Goal: Task Accomplishment & Management: Manage account settings

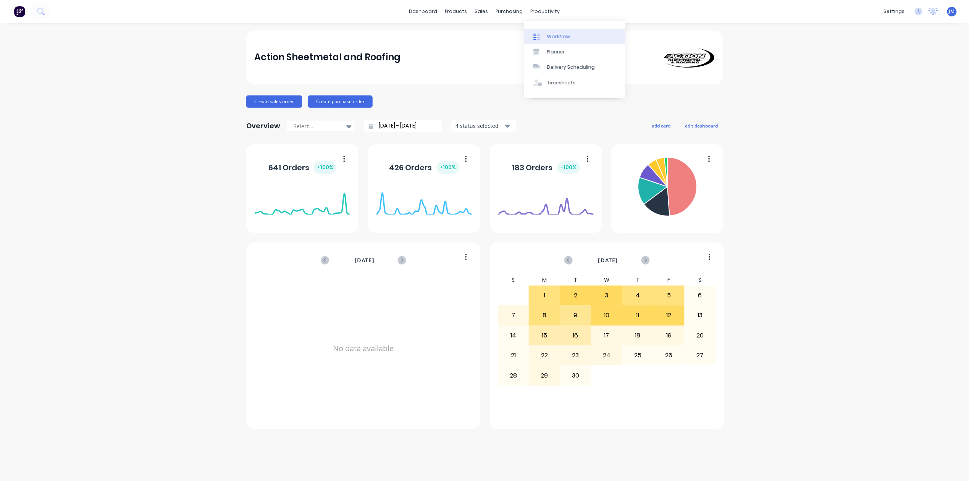
click at [555, 37] on div "Workflow" at bounding box center [558, 36] width 23 height 7
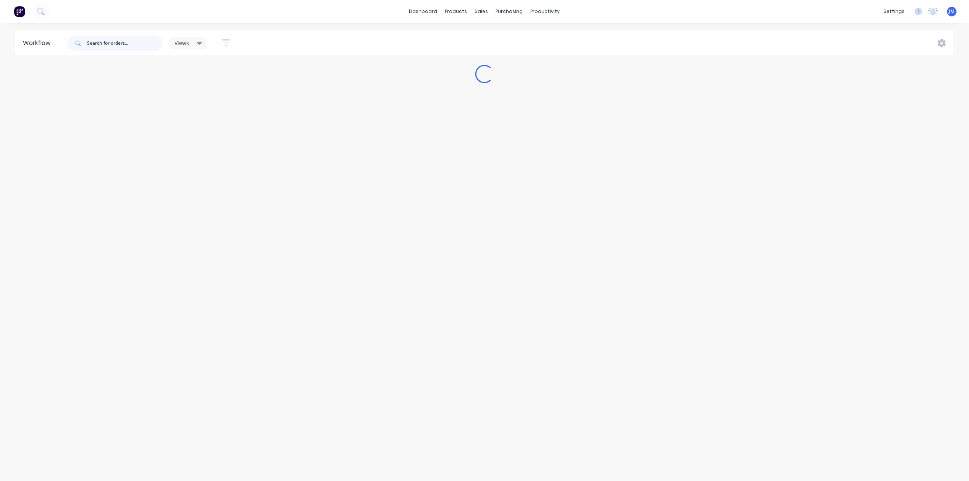
click at [108, 43] on input "text" at bounding box center [125, 42] width 76 height 15
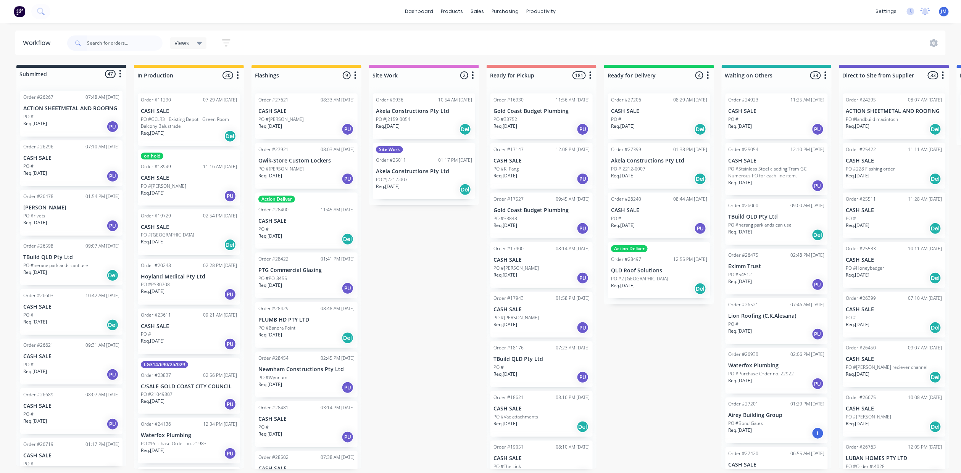
click at [120, 50] on div at bounding box center [114, 43] width 95 height 23
click at [119, 48] on input "text" at bounding box center [125, 42] width 76 height 15
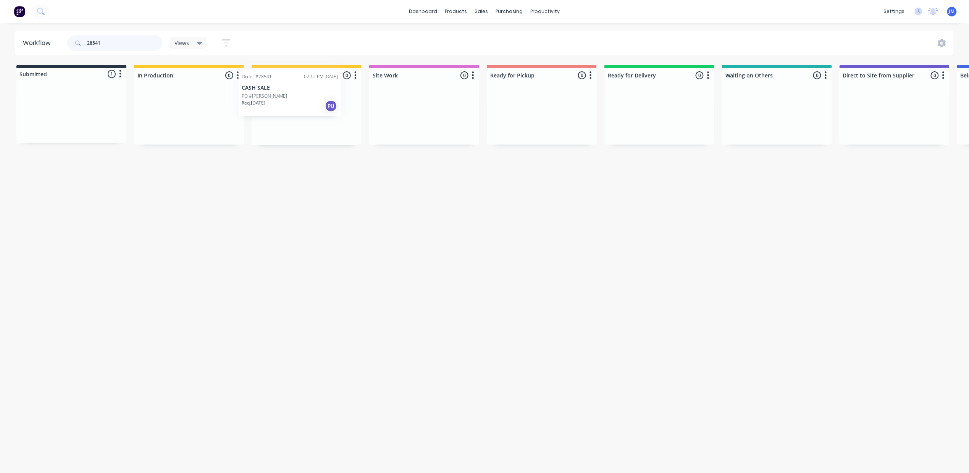
drag, startPoint x: 74, startPoint y: 119, endPoint x: 271, endPoint y: 95, distance: 198.8
click at [295, 102] on div "Submitted 1 Status colour #273444 hex #273444 Save Cancel Summaries Total order…" at bounding box center [686, 105] width 1384 height 81
drag, startPoint x: 264, startPoint y: 93, endPoint x: 318, endPoint y: 289, distance: 202.9
click at [316, 305] on div "Workflow 28541 Views Save new view None (Default) edit Show/Hide statuses Show …" at bounding box center [484, 244] width 969 height 427
drag, startPoint x: 100, startPoint y: 44, endPoint x: 106, endPoint y: 42, distance: 6.7
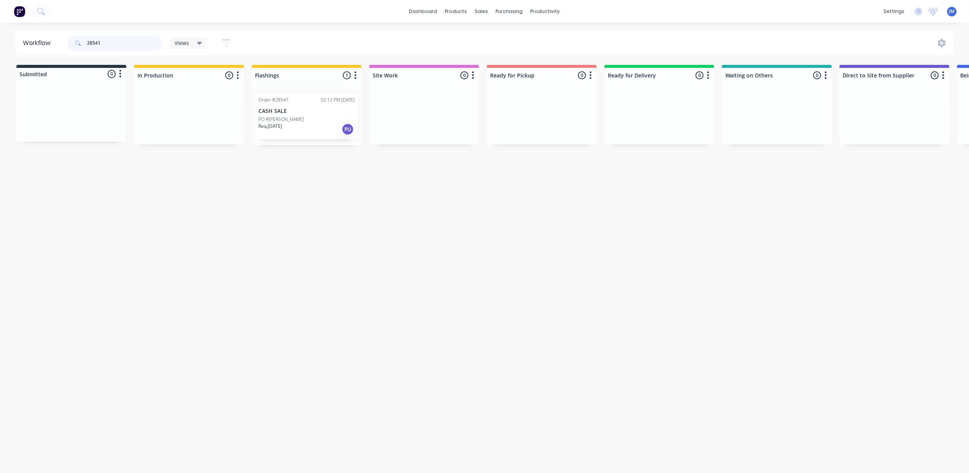
click at [100, 43] on input "28541" at bounding box center [125, 42] width 76 height 15
type input "2"
click at [548, 193] on div "Mark as Picked Up" at bounding box center [562, 195] width 77 height 16
click at [129, 44] on input "28464" at bounding box center [125, 42] width 76 height 15
drag, startPoint x: 556, startPoint y: 189, endPoint x: 249, endPoint y: 136, distance: 311.7
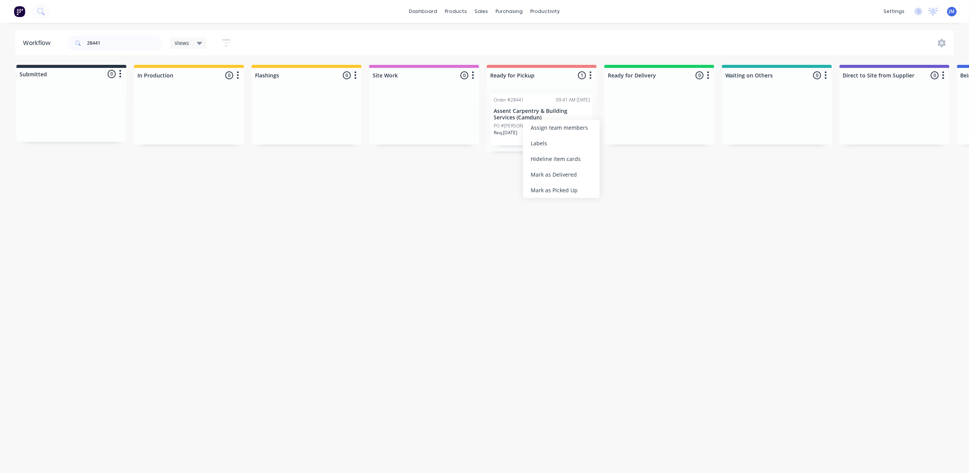
click at [556, 188] on div "Mark as Picked Up" at bounding box center [561, 190] width 77 height 16
click at [117, 30] on div "dashboard products sales purchasing productivity dashboard products Product Cat…" at bounding box center [484, 213] width 969 height 427
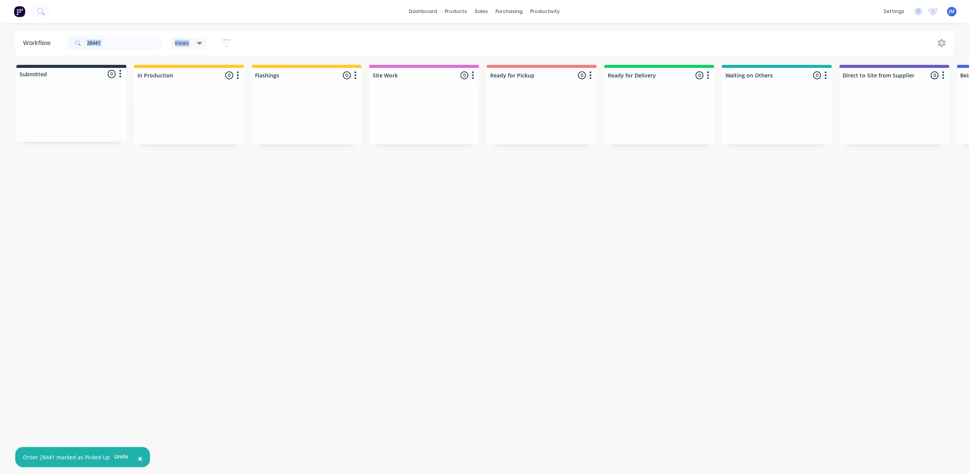
click at [109, 51] on div "28441" at bounding box center [114, 43] width 95 height 23
click at [110, 45] on input "28441" at bounding box center [125, 42] width 76 height 15
type input "2"
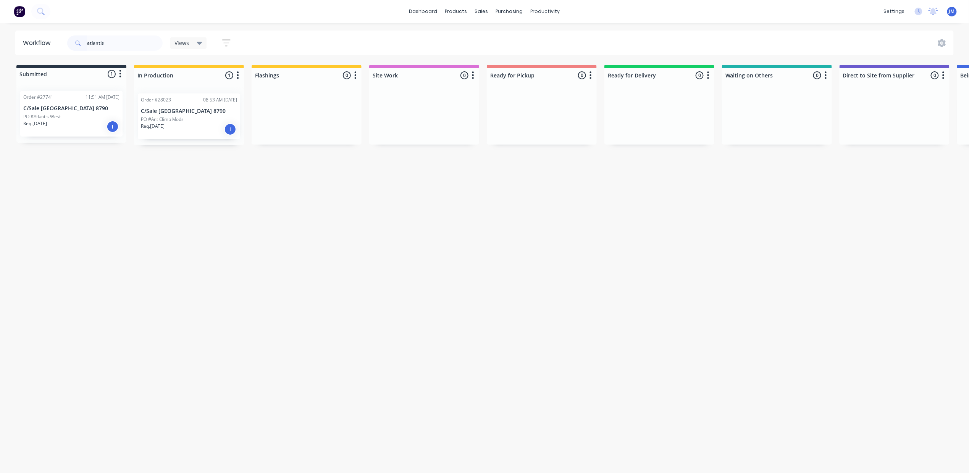
click at [208, 128] on div "Req. [DATE] I" at bounding box center [189, 129] width 96 height 13
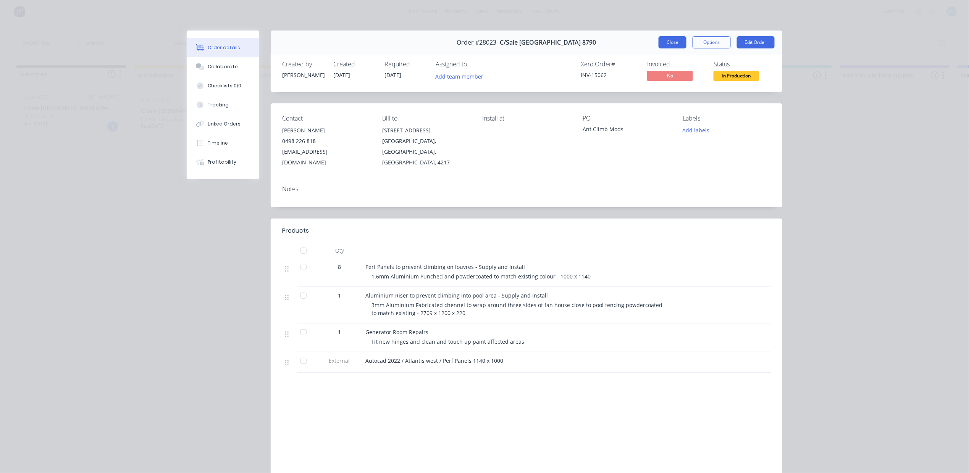
click at [666, 40] on button "Close" at bounding box center [672, 42] width 28 height 12
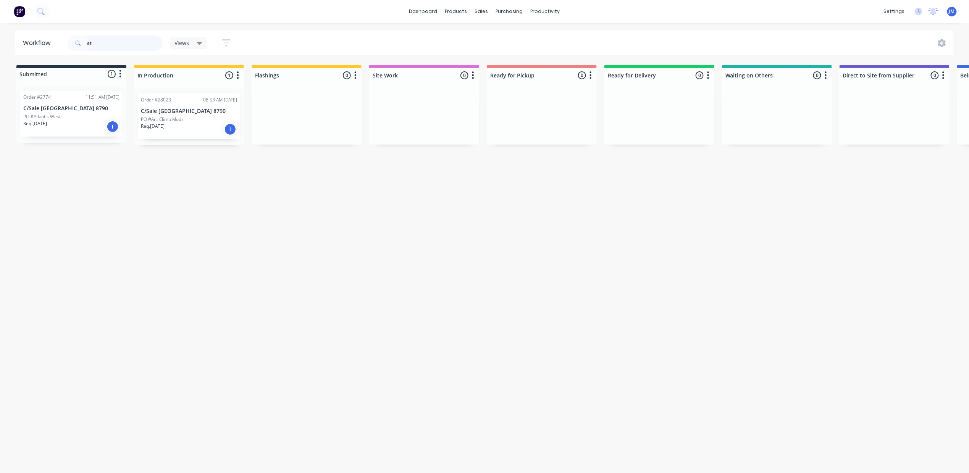
type input "a"
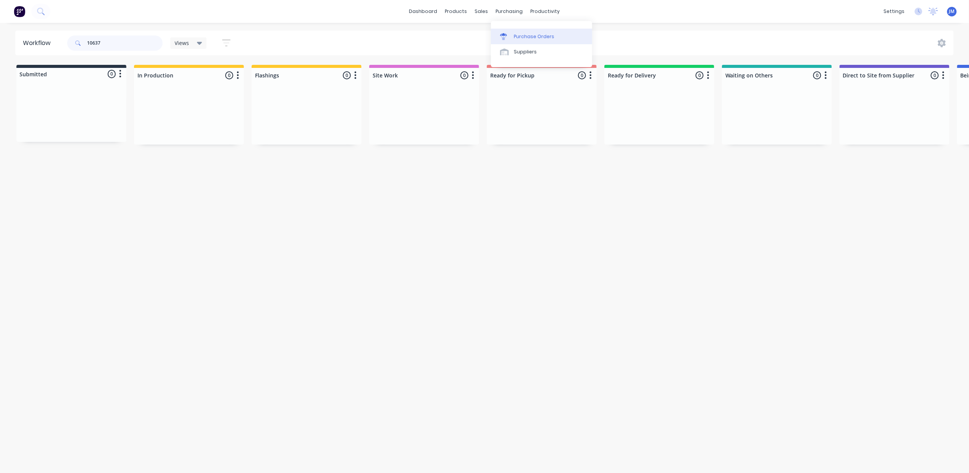
type input "10637"
click at [526, 35] on div "Purchase Orders" at bounding box center [534, 36] width 40 height 7
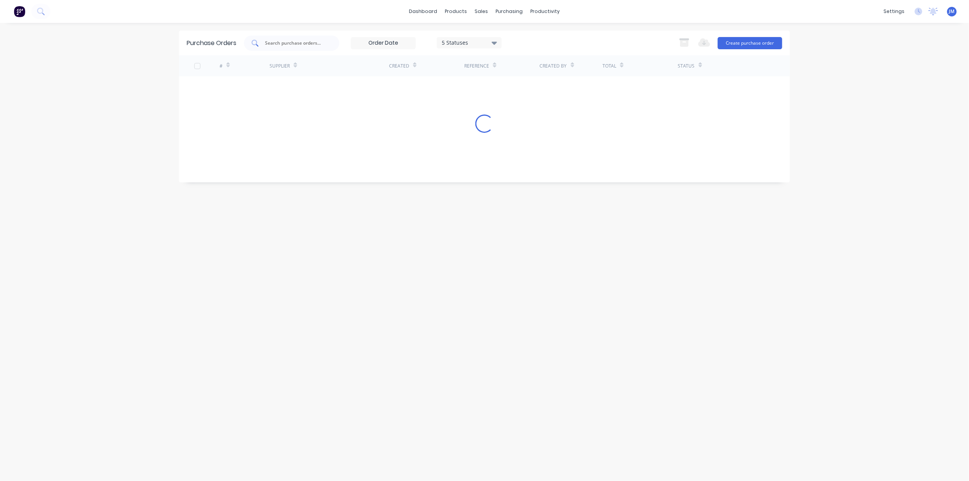
click at [296, 46] on input "text" at bounding box center [295, 43] width 63 height 8
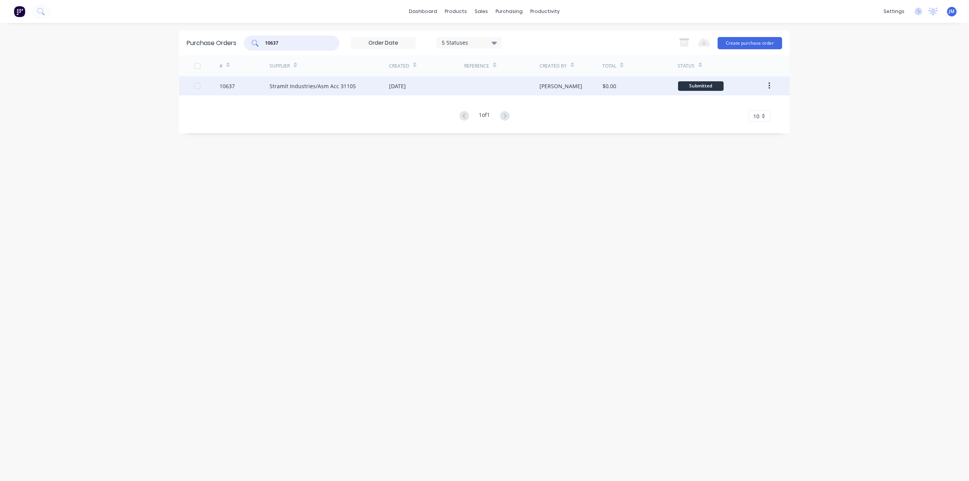
type input "10637"
click at [472, 92] on div at bounding box center [501, 85] width 75 height 19
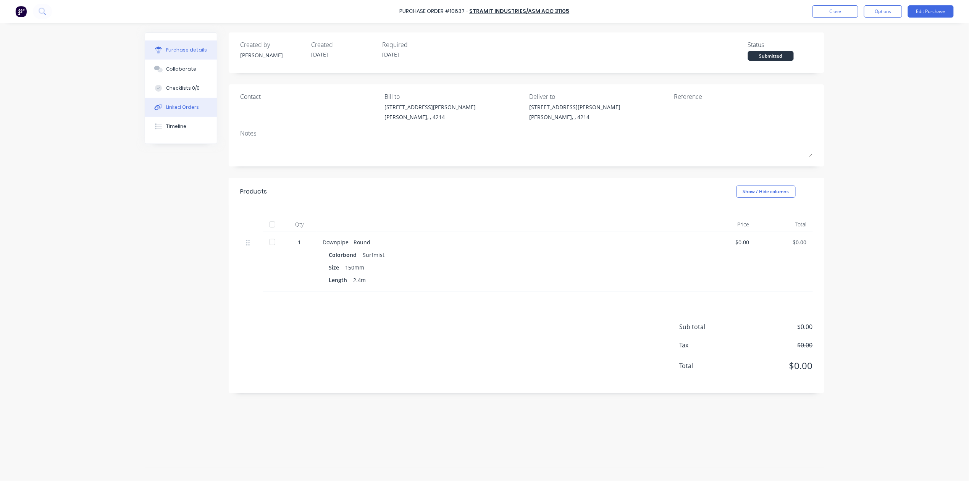
click at [187, 103] on button "Linked Orders" at bounding box center [181, 107] width 72 height 19
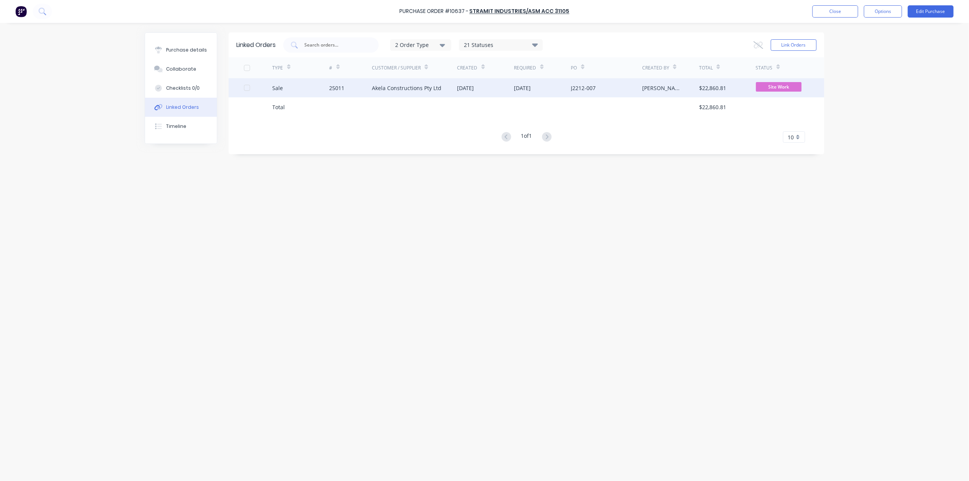
click at [494, 90] on div "[DATE]" at bounding box center [485, 87] width 57 height 19
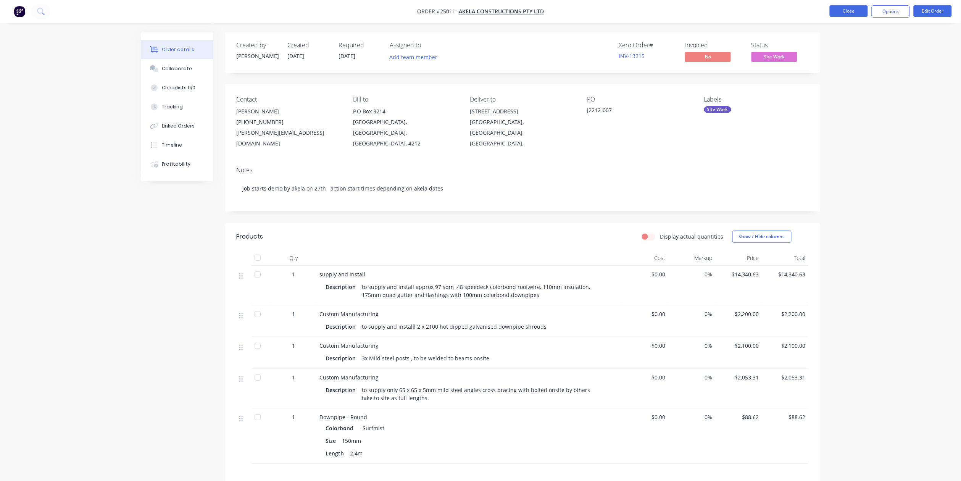
click at [848, 16] on button "Close" at bounding box center [849, 10] width 38 height 11
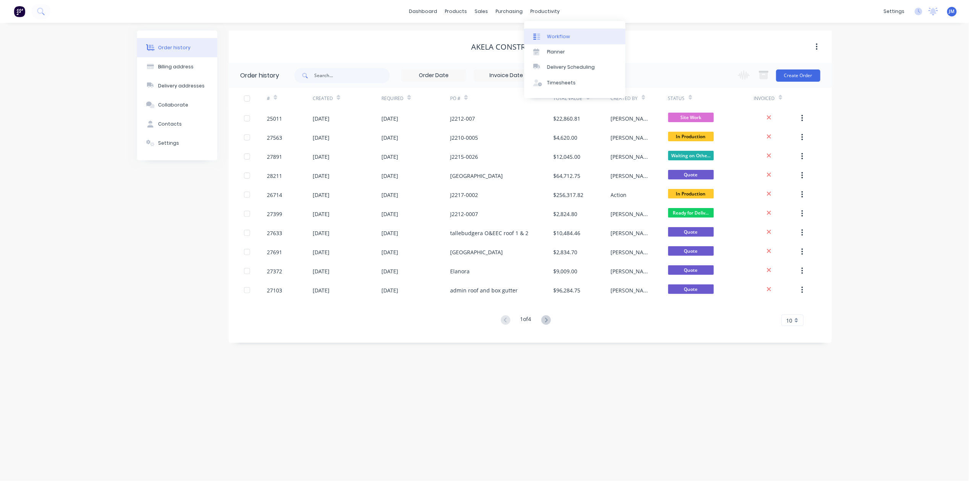
click at [560, 35] on div "Workflow" at bounding box center [558, 36] width 23 height 7
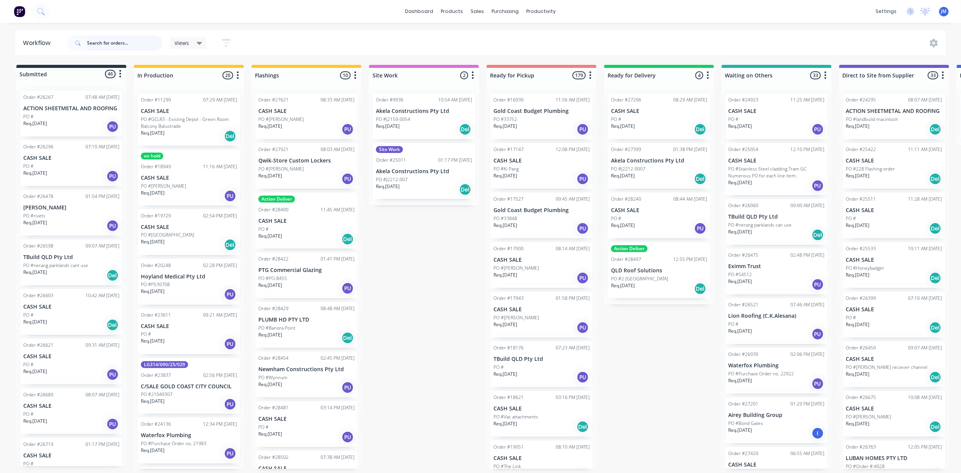
drag, startPoint x: 113, startPoint y: 44, endPoint x: 120, endPoint y: 43, distance: 7.0
click at [113, 44] on input "text" at bounding box center [125, 42] width 76 height 15
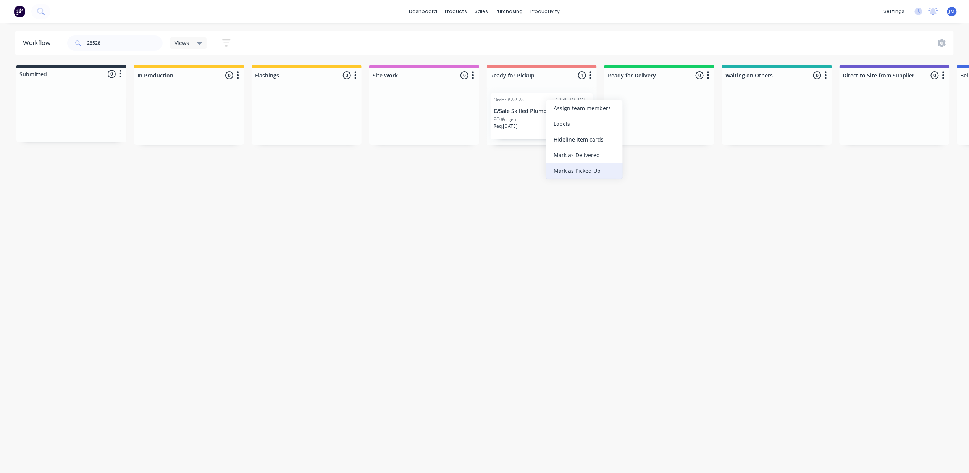
click at [565, 172] on div "Mark as Picked Up" at bounding box center [584, 171] width 77 height 16
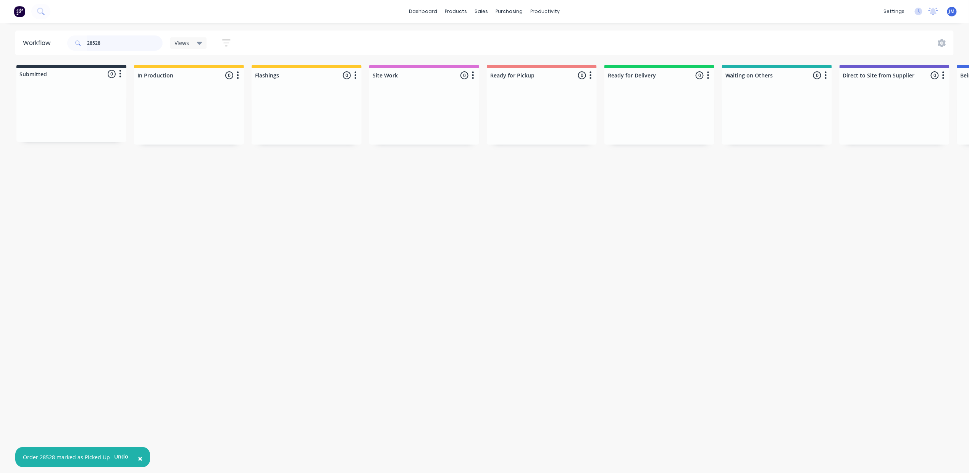
click at [132, 46] on input "28528" at bounding box center [125, 42] width 76 height 15
type input "2"
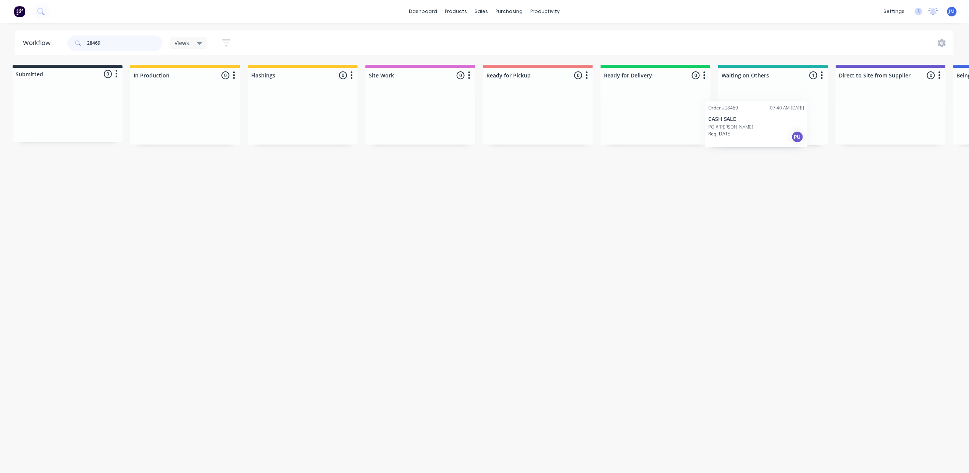
scroll to position [0, 5]
drag, startPoint x: 756, startPoint y: 114, endPoint x: 505, endPoint y: 111, distance: 250.4
click at [515, 121] on div "Submitted 0 Status colour #273444 hex #273444 Save Cancel Summaries Total order…" at bounding box center [681, 105] width 1384 height 81
drag, startPoint x: 766, startPoint y: 124, endPoint x: 533, endPoint y: 123, distance: 232.4
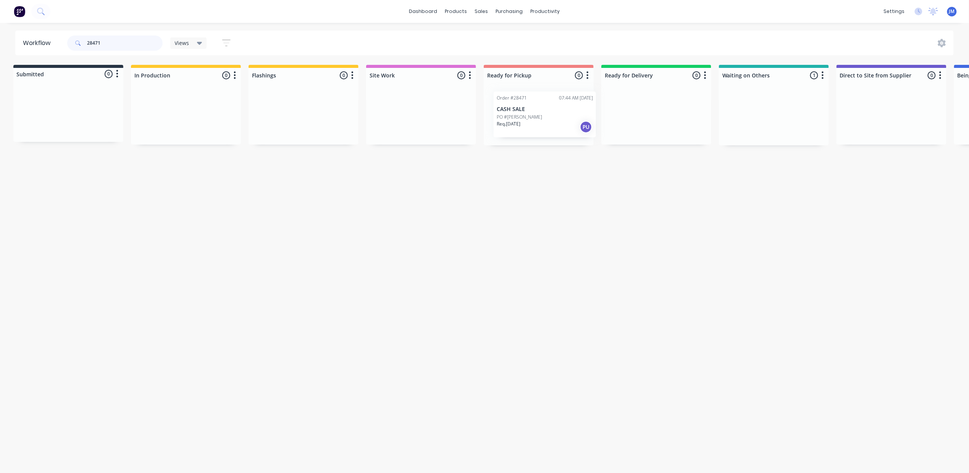
click at [533, 123] on div "Submitted 0 Status colour #273444 hex #273444 Save Cancel Summaries Total order…" at bounding box center [683, 105] width 1384 height 81
drag, startPoint x: 748, startPoint y: 118, endPoint x: 531, endPoint y: 125, distance: 217.3
click at [524, 122] on div "Submitted 0 Status colour #273444 hex #273444 Save Cancel Summaries Total order…" at bounding box center [683, 105] width 1384 height 81
drag, startPoint x: 766, startPoint y: 132, endPoint x: 531, endPoint y: 124, distance: 235.2
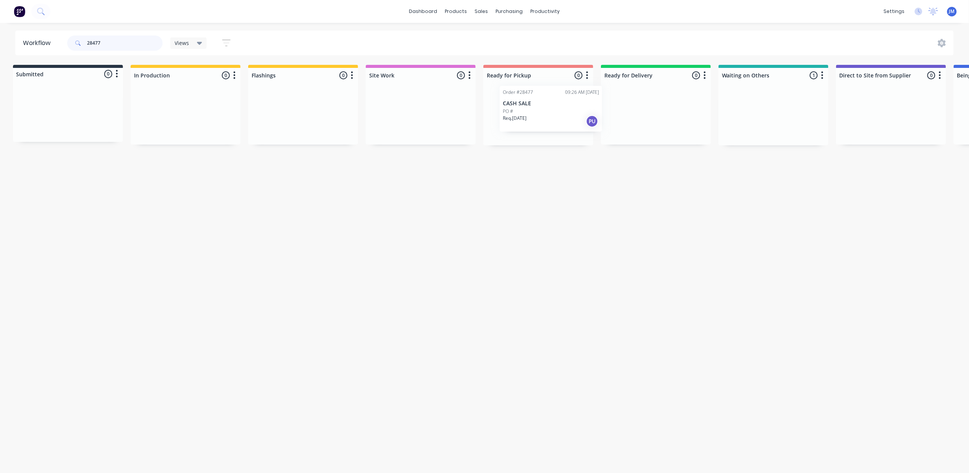
click at [533, 124] on div "Submitted 0 Status colour #273444 hex #273444 Save Cancel Summaries Total order…" at bounding box center [683, 105] width 1384 height 81
drag, startPoint x: 672, startPoint y: 130, endPoint x: 493, endPoint y: 121, distance: 179.2
click at [492, 122] on div "Submitted 0 Status colour #273444 hex #273444 Save Cancel Summaries Total order…" at bounding box center [683, 105] width 1384 height 81
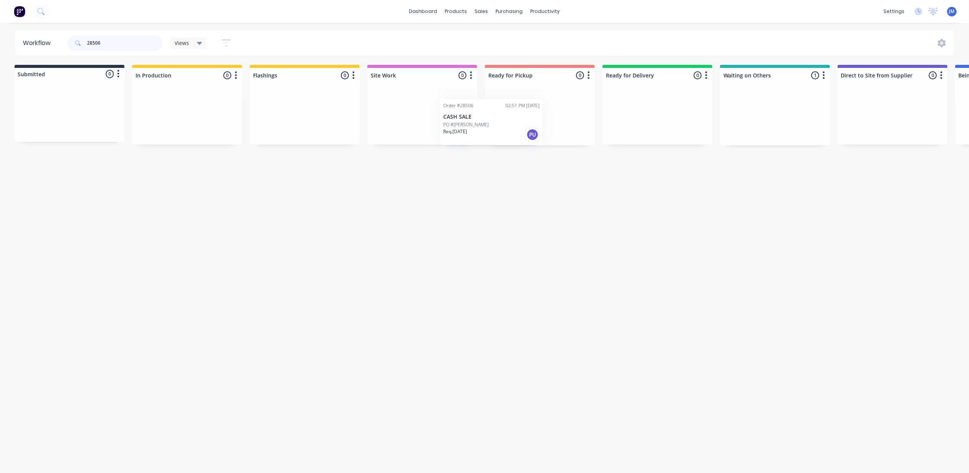
drag, startPoint x: 747, startPoint y: 117, endPoint x: 480, endPoint y: 110, distance: 267.3
click at [479, 117] on div "Submitted 0 Status colour #273444 hex #273444 Save Cancel Summaries Total order…" at bounding box center [684, 105] width 1384 height 81
drag, startPoint x: 792, startPoint y: 134, endPoint x: 573, endPoint y: 138, distance: 218.7
click at [574, 139] on div "Submitted 0 Status colour #273444 hex #273444 Save Cancel Summaries Total order…" at bounding box center [684, 105] width 1384 height 81
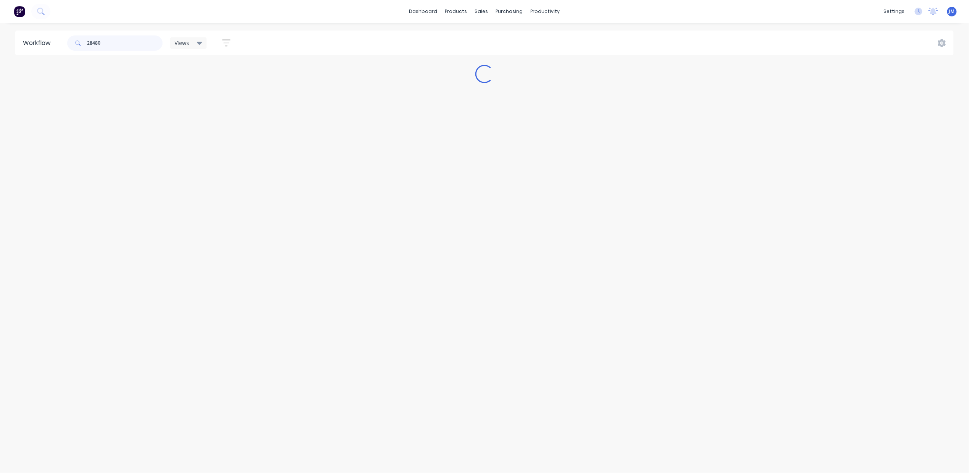
scroll to position [0, 0]
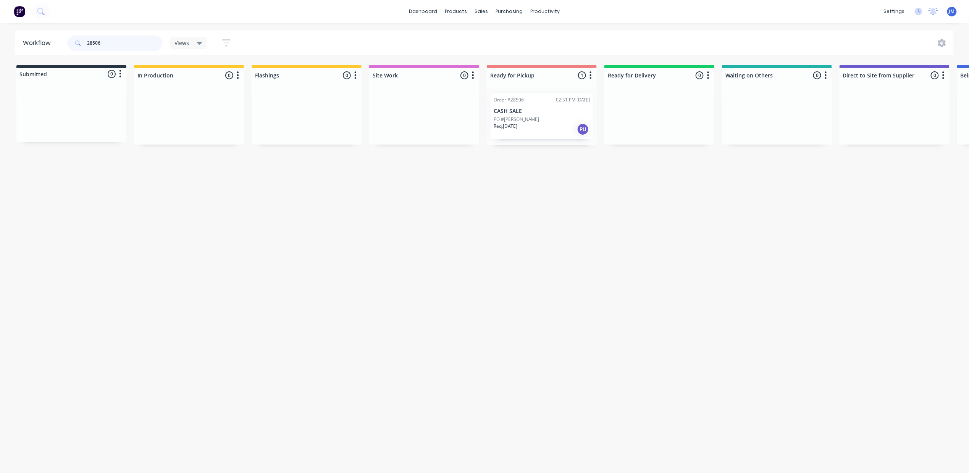
type input "28506"
click at [524, 132] on div "Req. [DATE] PU" at bounding box center [541, 129] width 96 height 13
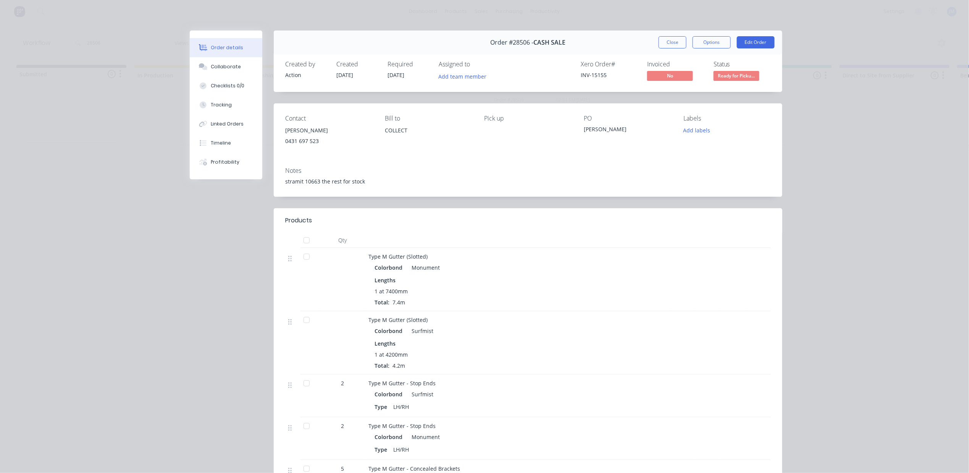
click at [661, 42] on button "Close" at bounding box center [672, 42] width 28 height 12
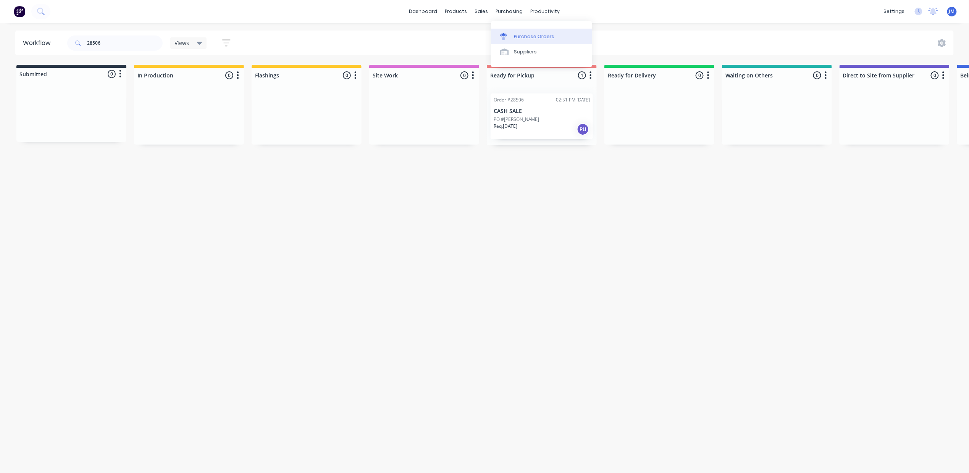
click at [519, 31] on link "Purchase Orders" at bounding box center [541, 36] width 101 height 15
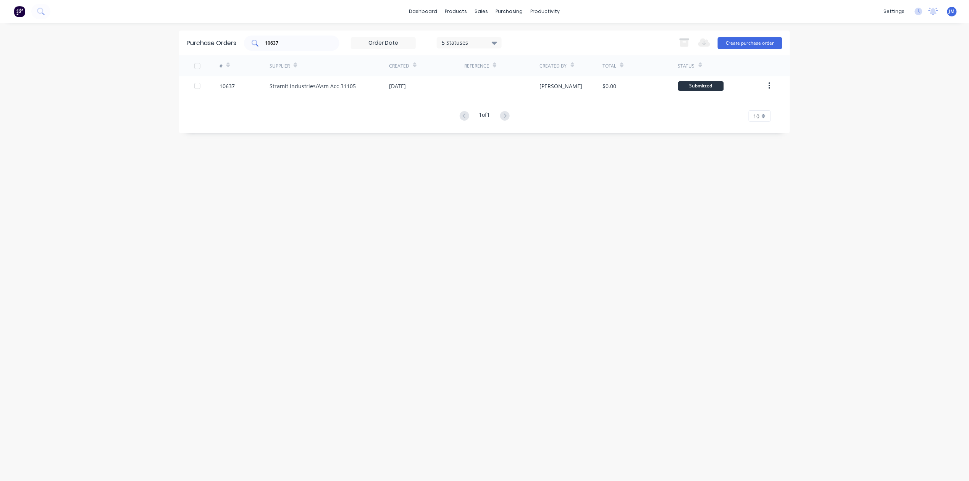
click at [307, 41] on input "10637" at bounding box center [295, 43] width 63 height 8
drag, startPoint x: 483, startPoint y: 13, endPoint x: 493, endPoint y: 25, distance: 16.3
click at [484, 14] on div "sales" at bounding box center [481, 11] width 21 height 11
click at [500, 37] on div "Sales Orders" at bounding box center [509, 36] width 31 height 7
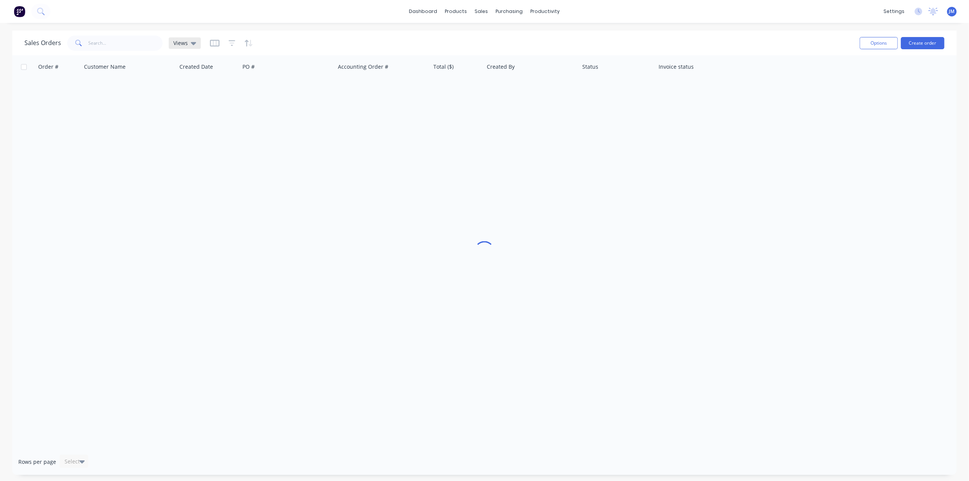
drag, startPoint x: 162, startPoint y: 39, endPoint x: 179, endPoint y: 37, distance: 17.2
click at [162, 39] on div "Sales Orders Views" at bounding box center [112, 42] width 176 height 15
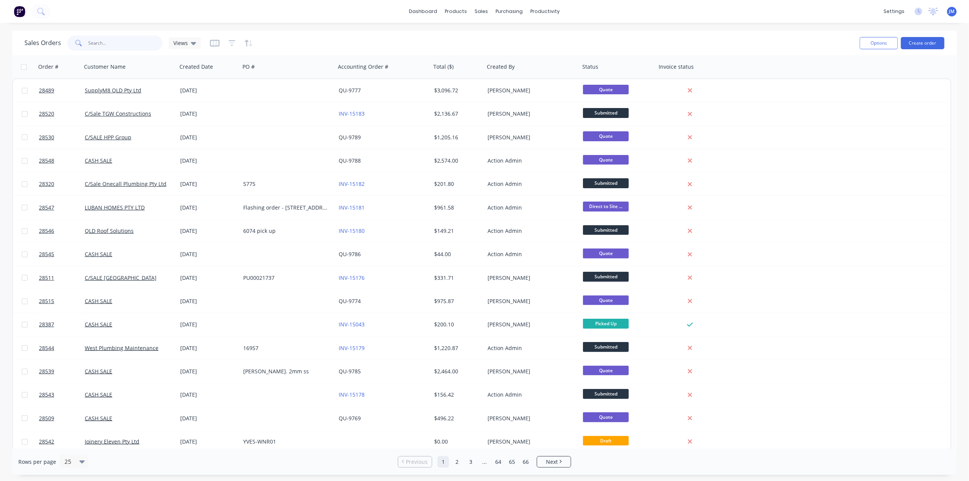
click at [90, 45] on input "text" at bounding box center [126, 42] width 74 height 15
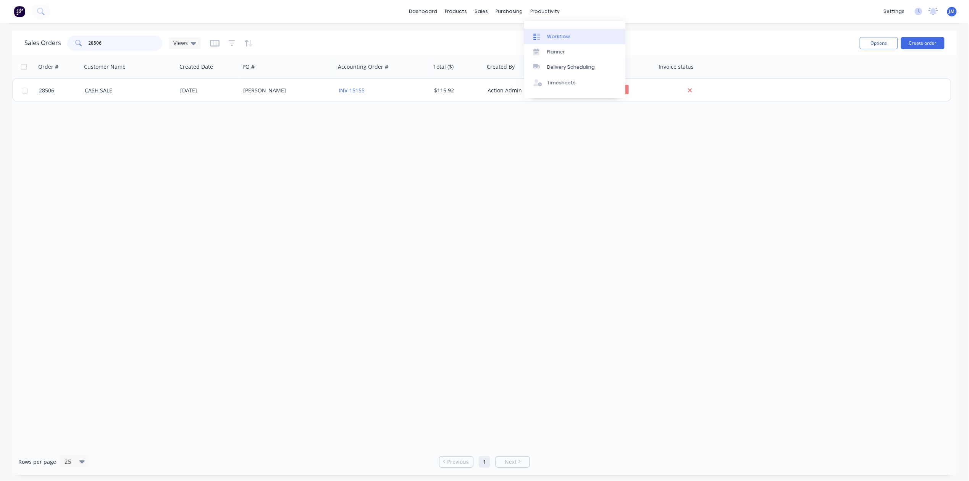
type input "28506"
click at [550, 32] on link "Workflow" at bounding box center [574, 36] width 101 height 15
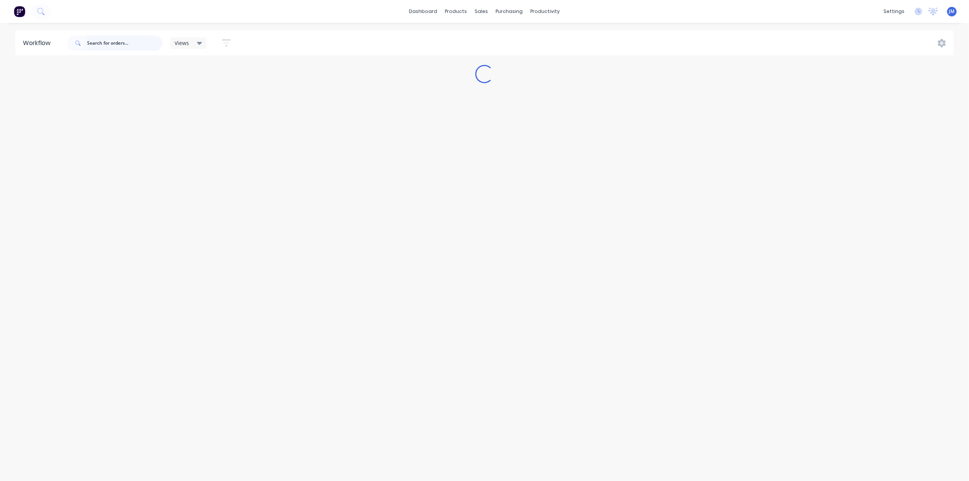
click at [134, 50] on input "text" at bounding box center [125, 42] width 76 height 15
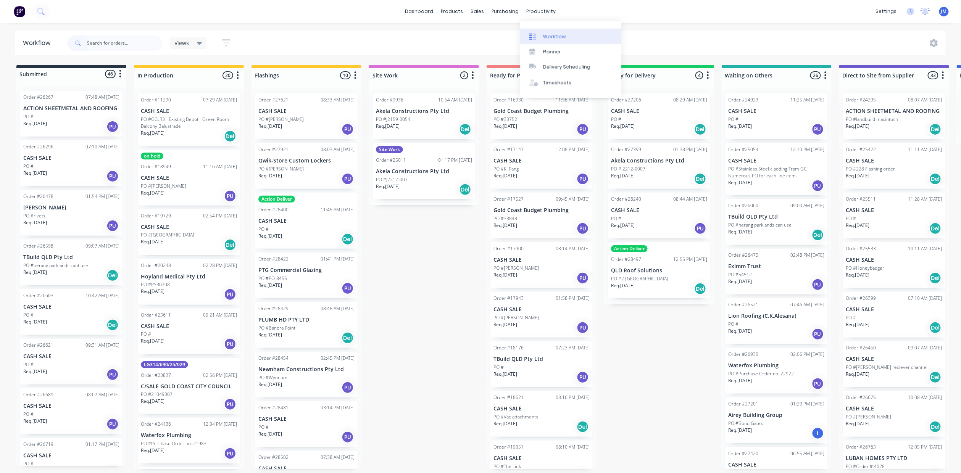
click at [540, 37] on div at bounding box center [534, 36] width 11 height 7
drag, startPoint x: 94, startPoint y: 45, endPoint x: 113, endPoint y: 48, distance: 19.7
click at [95, 45] on input "text" at bounding box center [125, 42] width 76 height 15
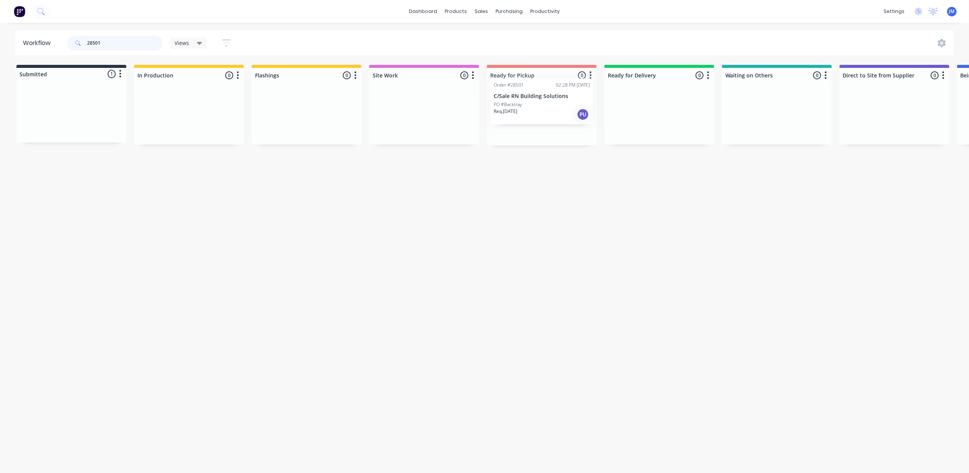
drag, startPoint x: 86, startPoint y: 118, endPoint x: 537, endPoint y: 105, distance: 450.9
click at [558, 105] on div "Submitted 1 Status colour #273444 hex #273444 Save Cancel Summaries Total order…" at bounding box center [686, 105] width 1384 height 81
type input "2"
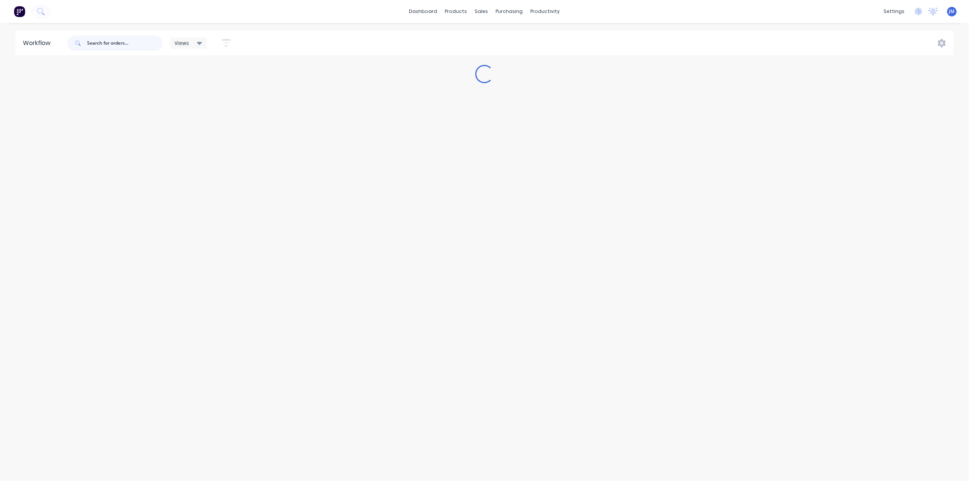
click at [105, 49] on input "text" at bounding box center [125, 42] width 76 height 15
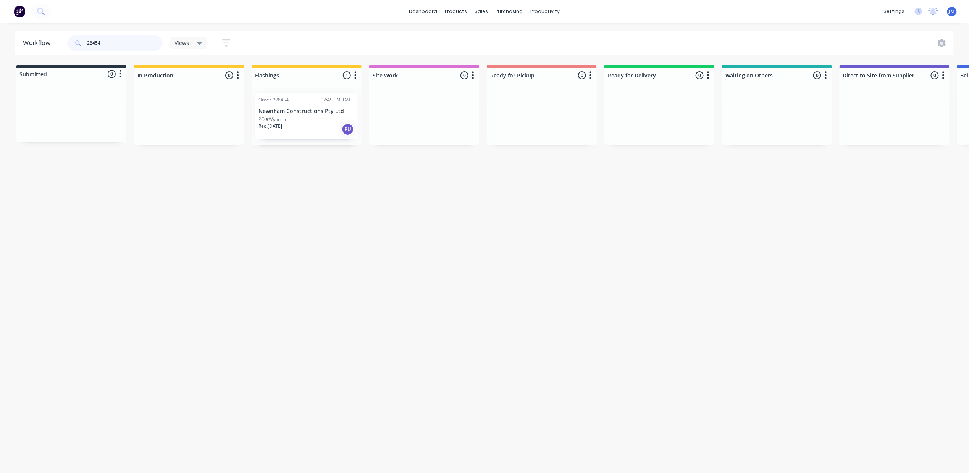
drag, startPoint x: 324, startPoint y: 112, endPoint x: 324, endPoint y: 107, distance: 5.3
click at [324, 110] on div "Order #28454 02:45 PM [DATE] Newnham Constructions Pty Ltd PO #Wynnum Req. [DAT…" at bounding box center [307, 116] width 110 height 58
click at [324, 107] on div "Order #28454 02:45 PM [DATE] Newnham Constructions Pty Ltd PO #Wynnum Req. [DAT…" at bounding box center [306, 117] width 102 height 46
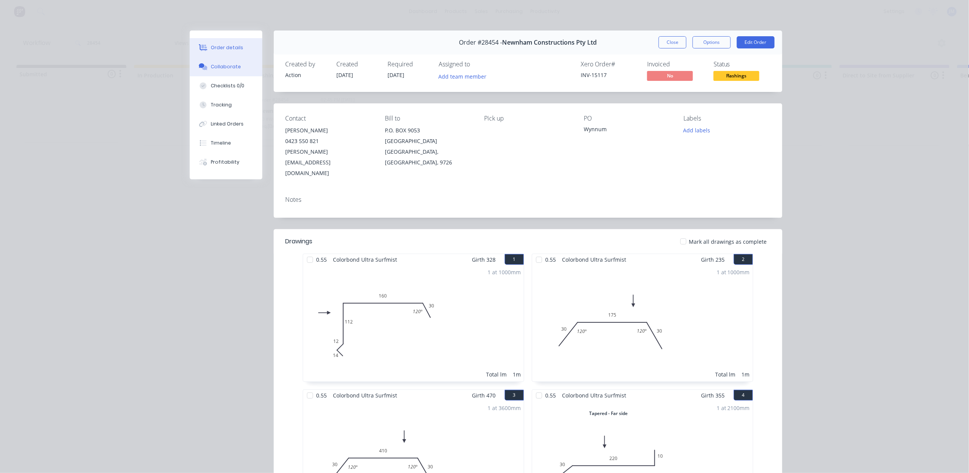
click at [214, 71] on button "Collaborate" at bounding box center [226, 66] width 73 height 19
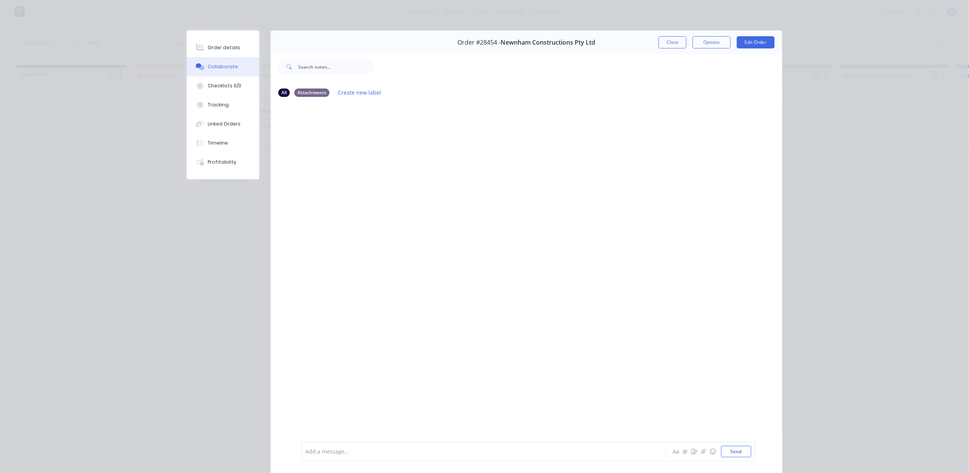
click at [241, 69] on button "Collaborate" at bounding box center [223, 66] width 73 height 19
click at [210, 46] on div "Order details" at bounding box center [224, 47] width 32 height 7
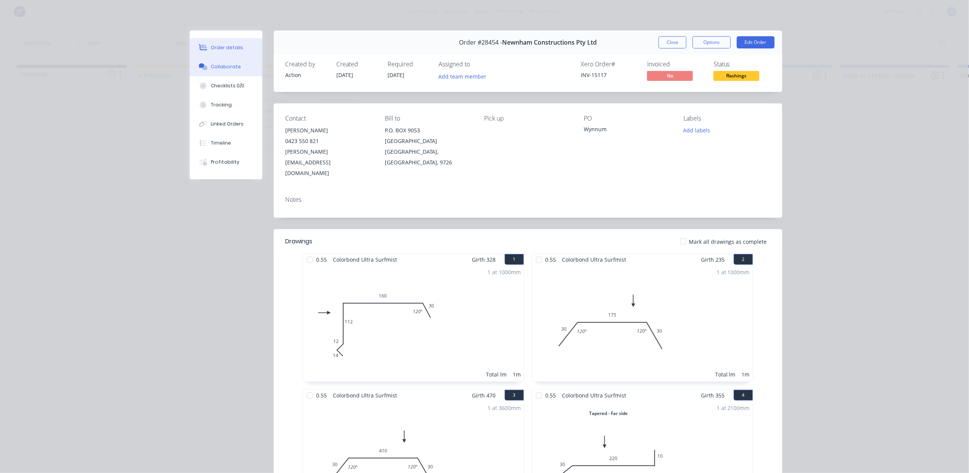
click at [244, 70] on button "Collaborate" at bounding box center [226, 66] width 73 height 19
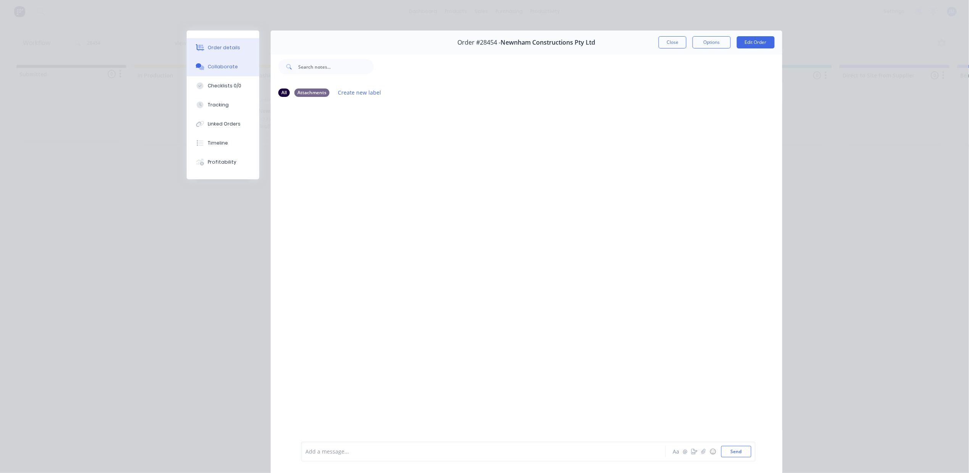
drag, startPoint x: 214, startPoint y: 50, endPoint x: 214, endPoint y: 47, distance: 3.8
click at [214, 50] on div "Order details" at bounding box center [224, 47] width 32 height 7
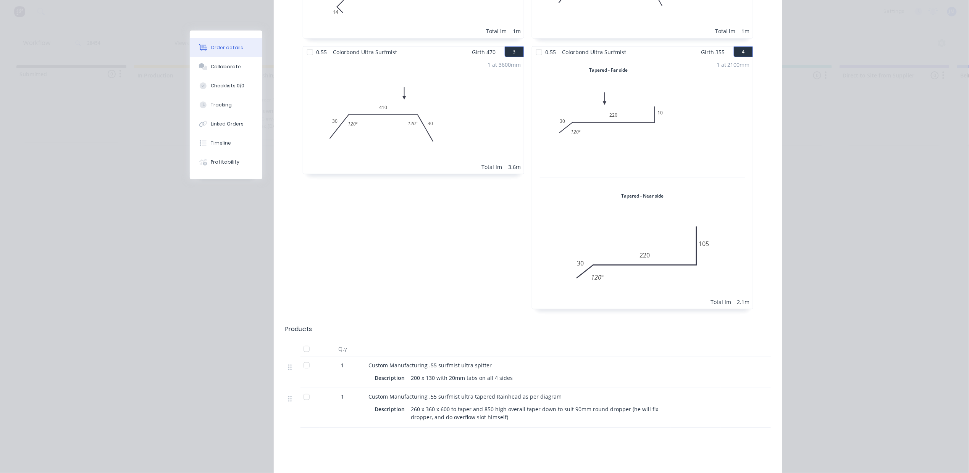
scroll to position [439, 0]
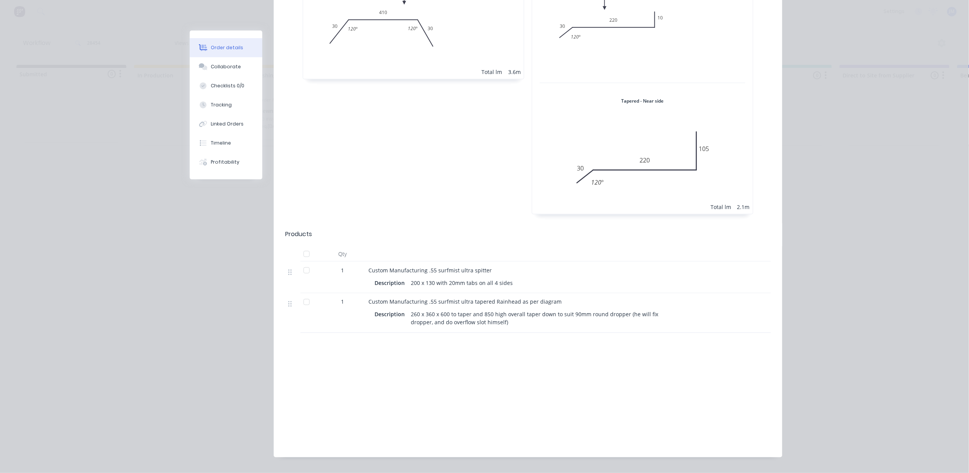
click at [473, 309] on div "260 x 360 x 600 to taper and 850 high overall taper down to suit 90mm round dro…" at bounding box center [535, 318] width 254 height 19
click at [222, 54] on button "Order details" at bounding box center [226, 47] width 73 height 19
click at [224, 68] on div "Collaborate" at bounding box center [226, 66] width 30 height 7
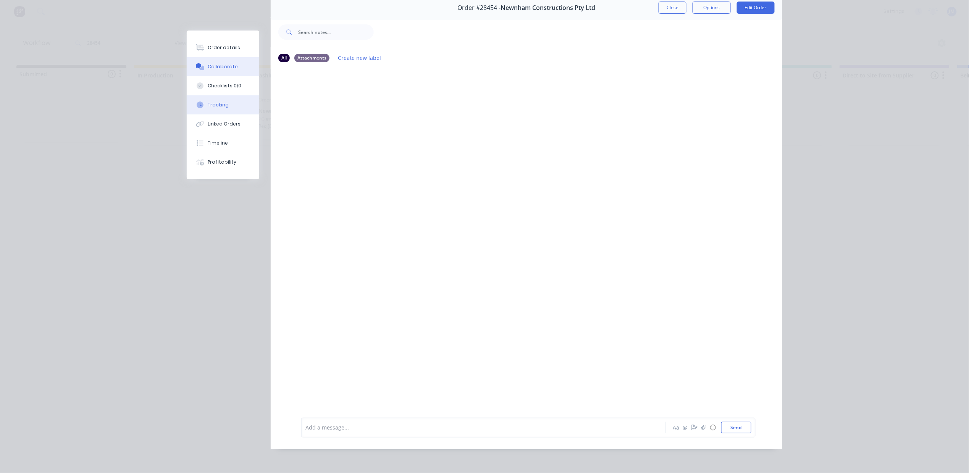
scroll to position [0, 0]
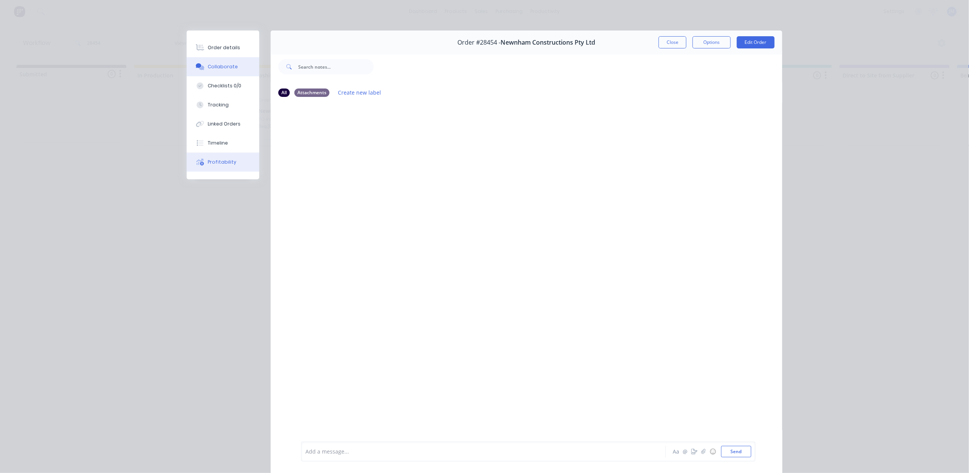
drag, startPoint x: 206, startPoint y: 156, endPoint x: 211, endPoint y: 156, distance: 5.4
click at [206, 156] on button "Profitability" at bounding box center [223, 162] width 73 height 19
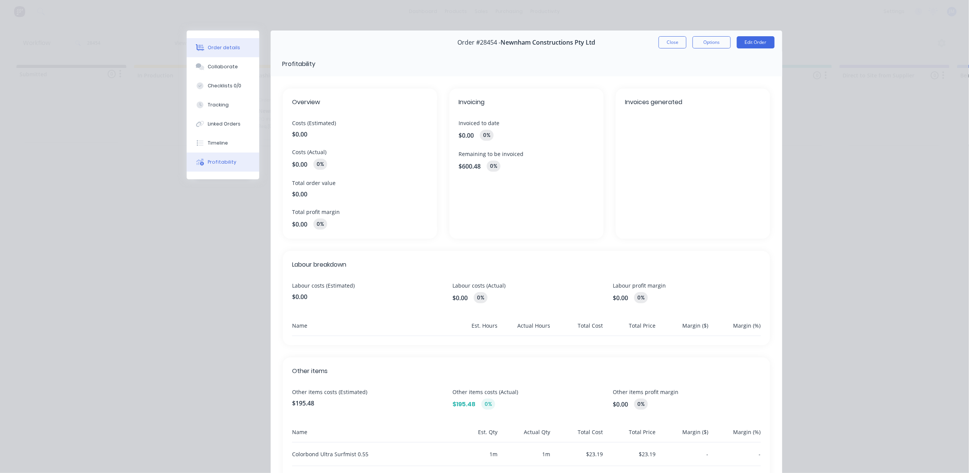
click at [228, 46] on div "Order details" at bounding box center [224, 47] width 32 height 7
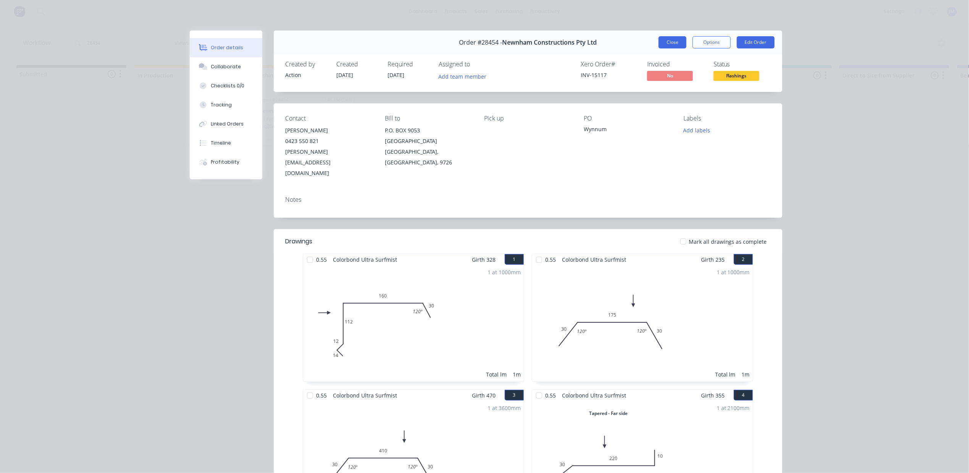
click at [677, 39] on button "Close" at bounding box center [672, 42] width 28 height 12
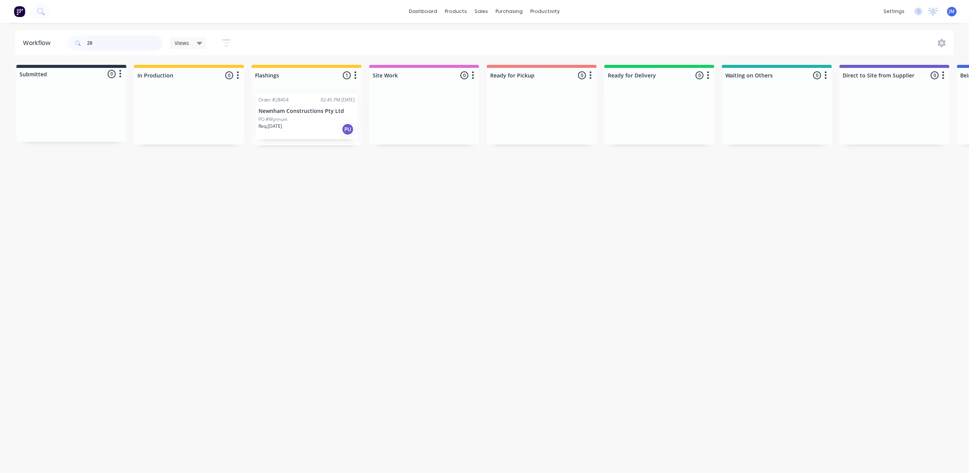
type input "2"
drag, startPoint x: 756, startPoint y: 117, endPoint x: 502, endPoint y: 119, distance: 254.2
click at [502, 119] on div "Submitted 0 Status colour #273444 hex #273444 Save Cancel Summaries Total order…" at bounding box center [684, 105] width 1384 height 81
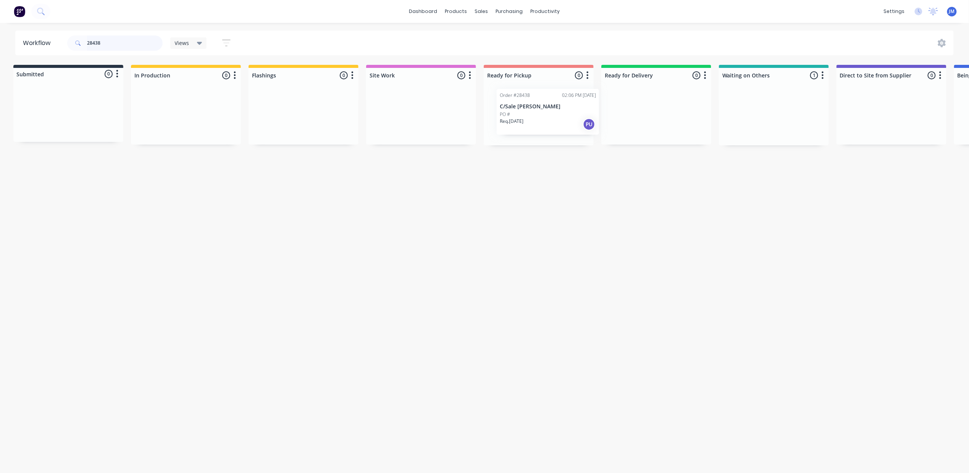
drag, startPoint x: 775, startPoint y: 118, endPoint x: 531, endPoint y: 101, distance: 244.8
click at [545, 113] on div "Submitted 0 Status colour #273444 hex #273444 Save Cancel Summaries Total order…" at bounding box center [683, 105] width 1384 height 81
type input "2"
click at [553, 189] on div "Mark as Picked Up" at bounding box center [562, 194] width 77 height 16
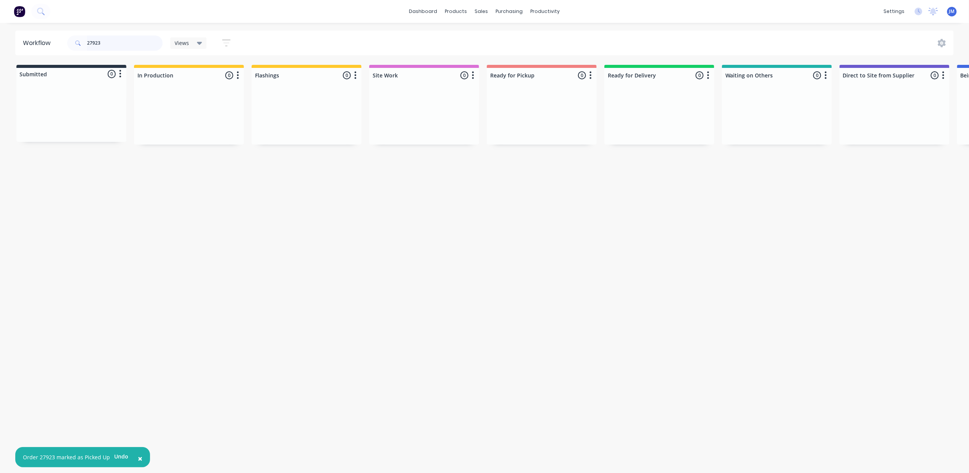
click at [131, 45] on input "27923" at bounding box center [125, 42] width 76 height 15
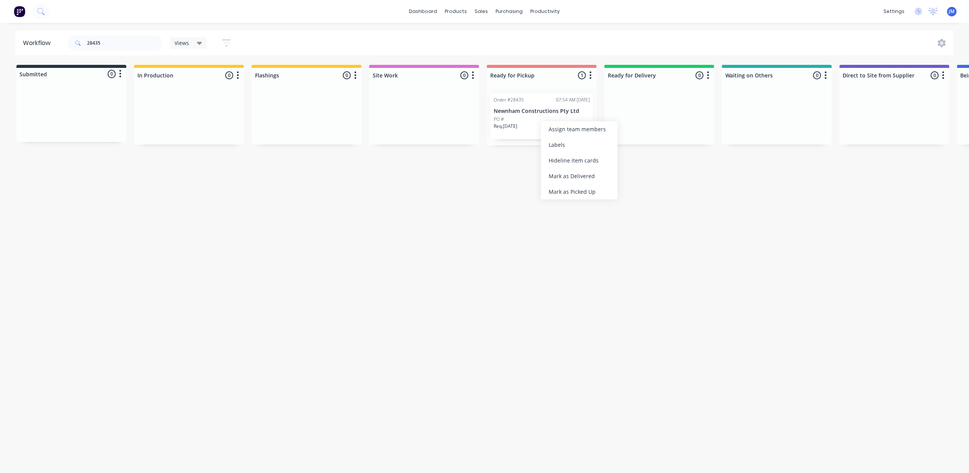
click at [598, 190] on div "Mark as Picked Up" at bounding box center [579, 192] width 77 height 16
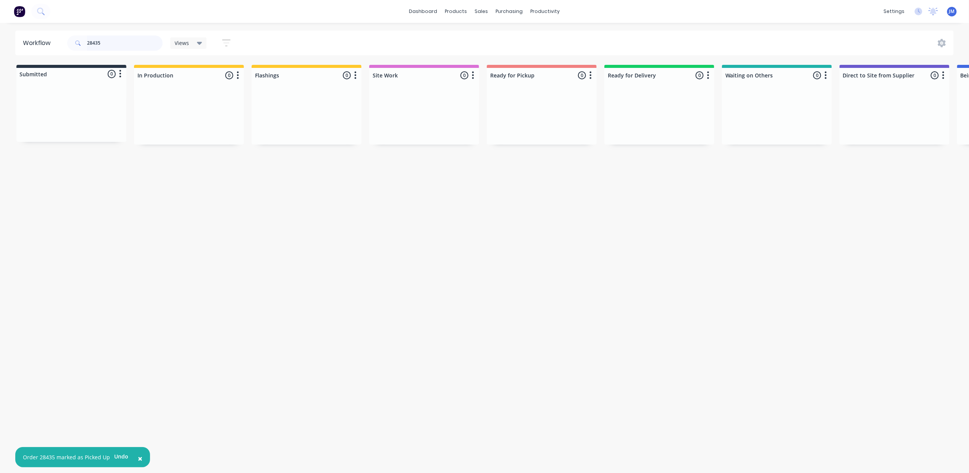
click at [113, 48] on input "28435" at bounding box center [125, 42] width 76 height 15
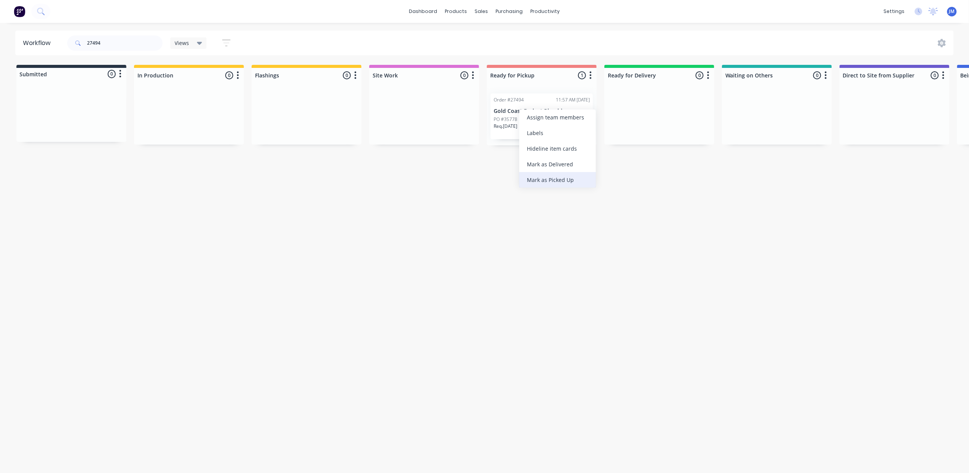
click at [558, 179] on div "Mark as Picked Up" at bounding box center [557, 180] width 77 height 16
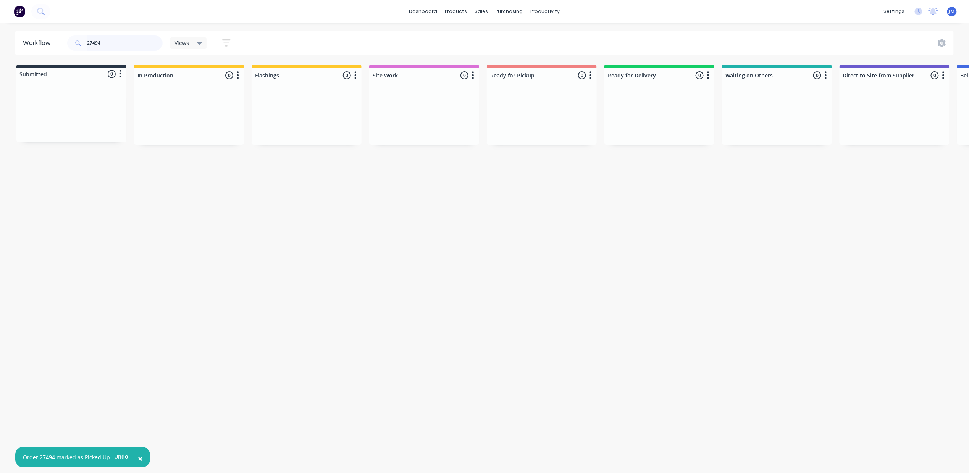
click at [115, 37] on input "27494" at bounding box center [125, 42] width 76 height 15
type input "2"
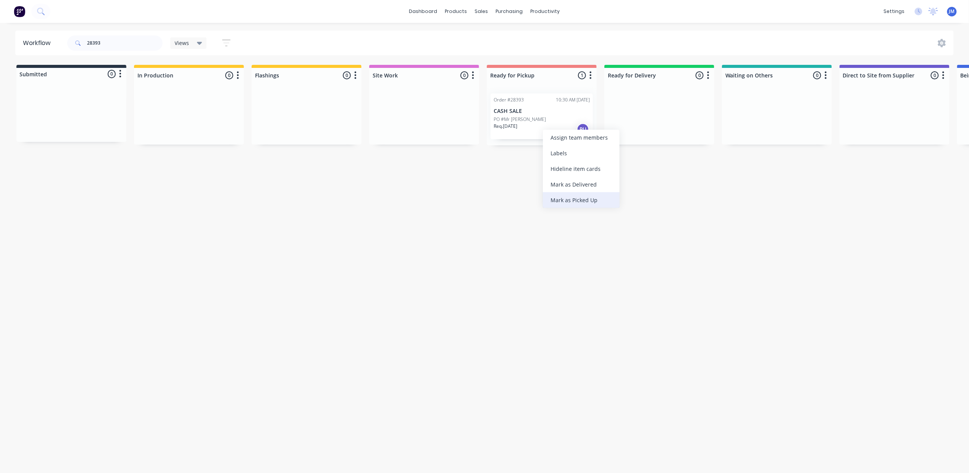
click at [574, 194] on div "Mark as Picked Up" at bounding box center [581, 200] width 77 height 16
drag, startPoint x: 110, startPoint y: 44, endPoint x: 124, endPoint y: 50, distance: 14.7
click at [111, 44] on input "28393" at bounding box center [125, 42] width 76 height 15
type input "2"
